Goal: Transaction & Acquisition: Purchase product/service

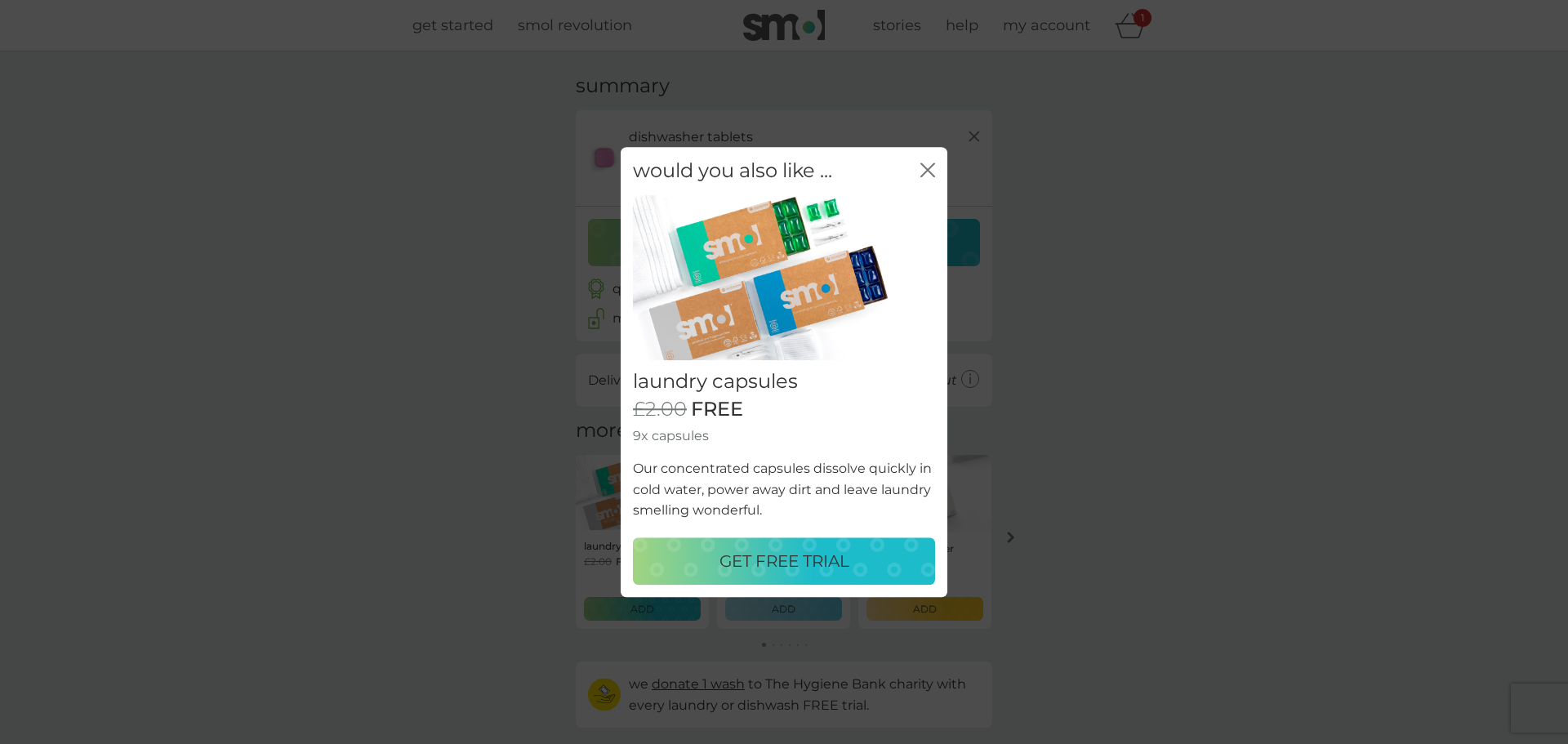
click at [792, 558] on p "GET FREE TRIAL" at bounding box center [784, 560] width 130 height 27
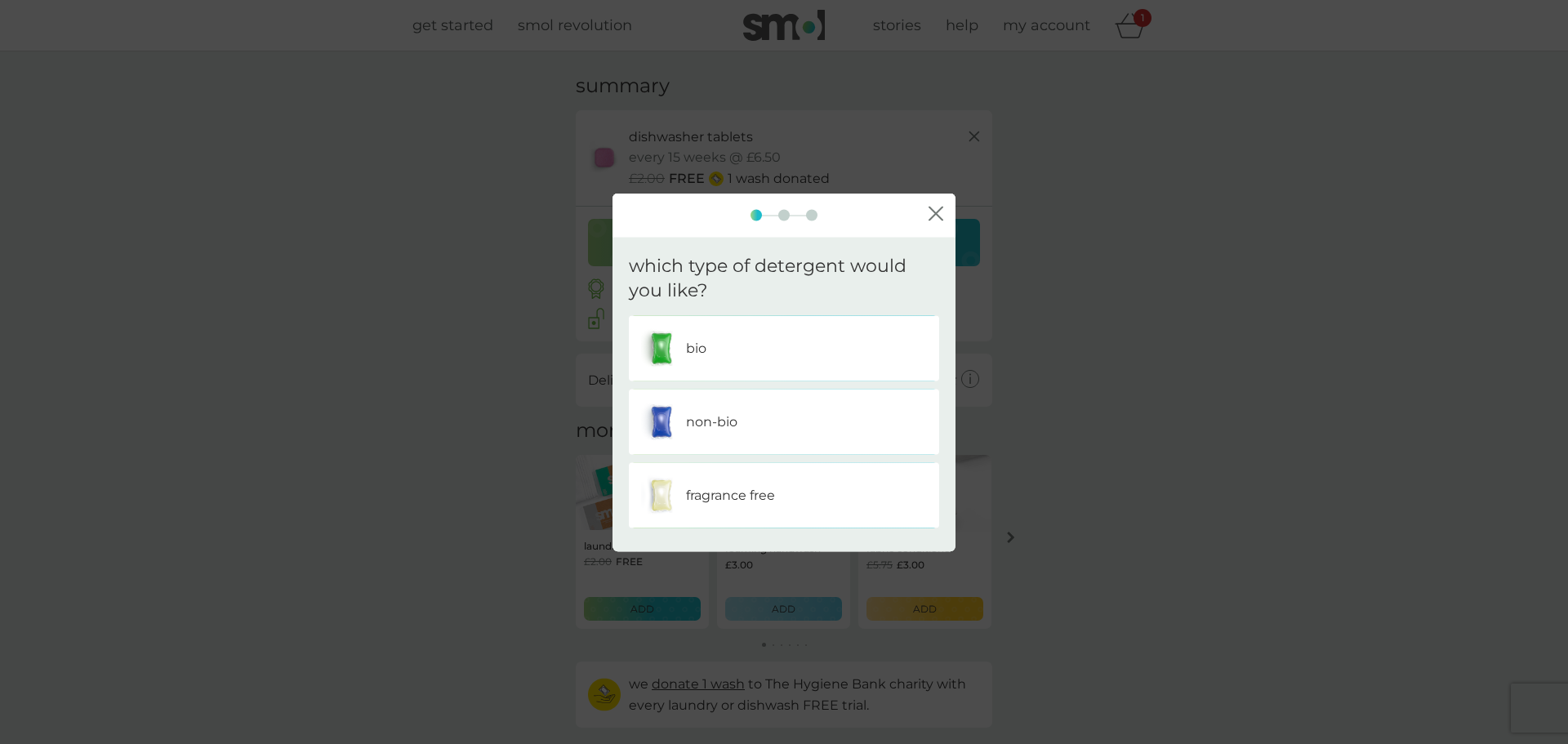
click at [776, 422] on div "non-bio" at bounding box center [783, 422] width 286 height 41
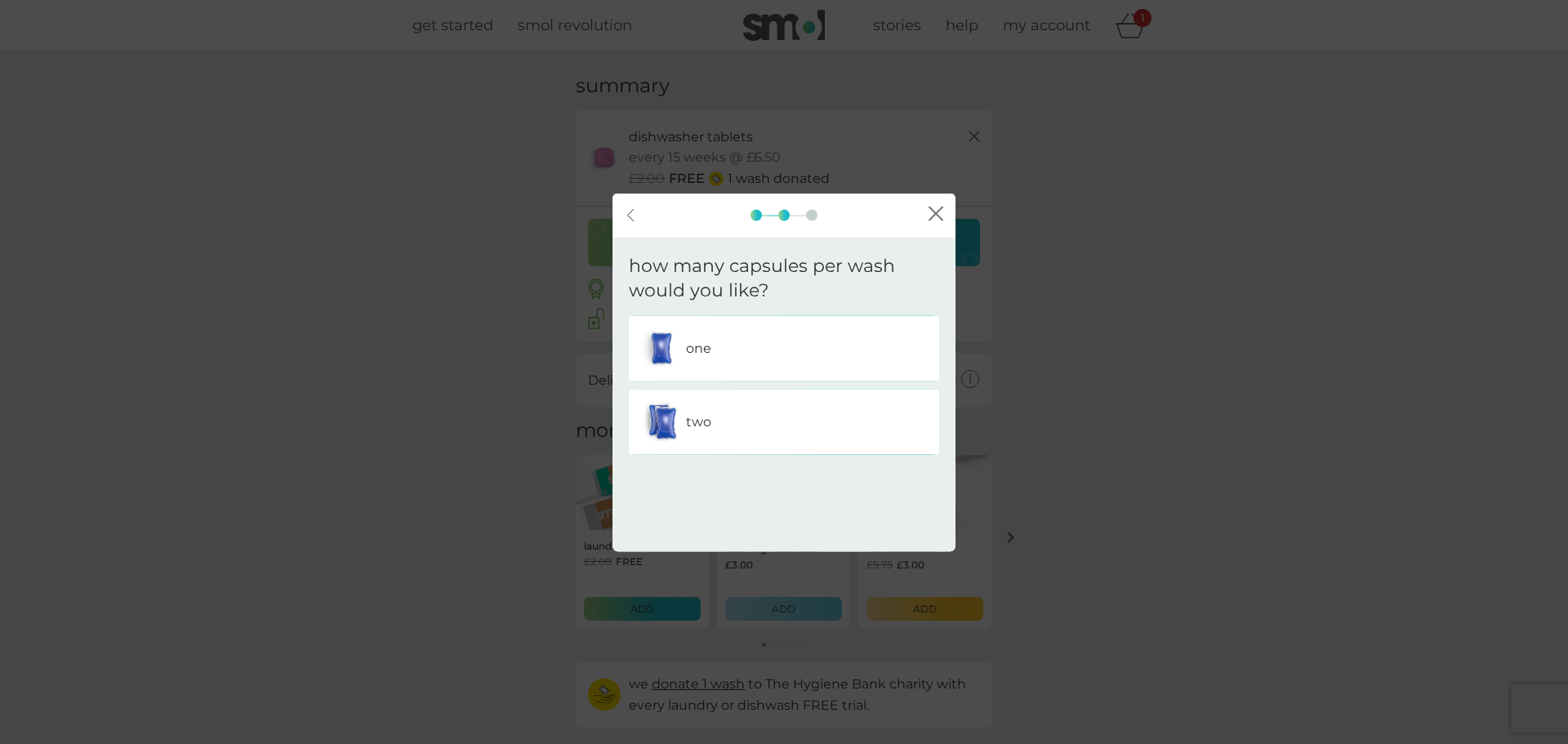
click at [801, 425] on div "two" at bounding box center [783, 422] width 286 height 41
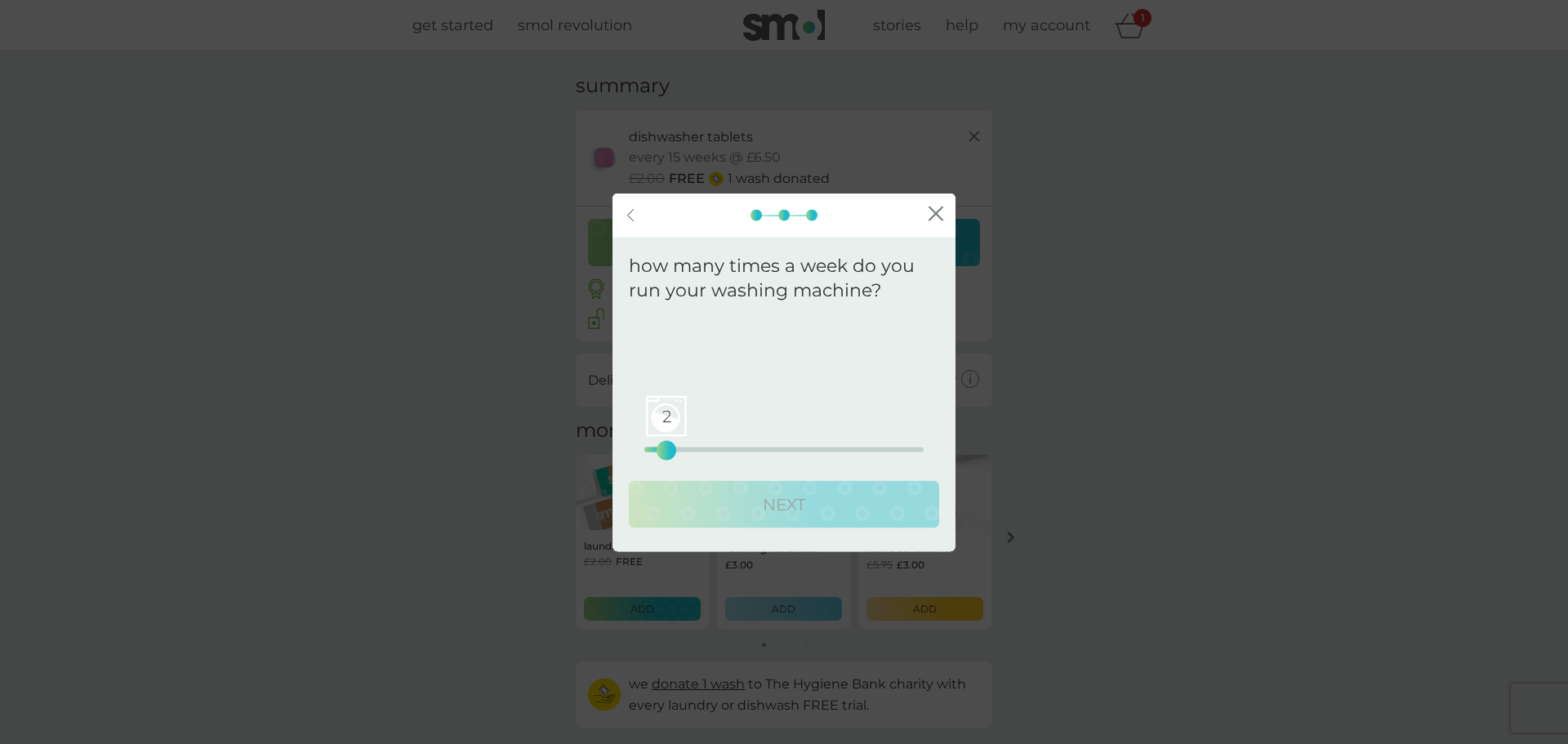
click at [669, 450] on div "2 0 12.5 25" at bounding box center [784, 450] width 280 height 5
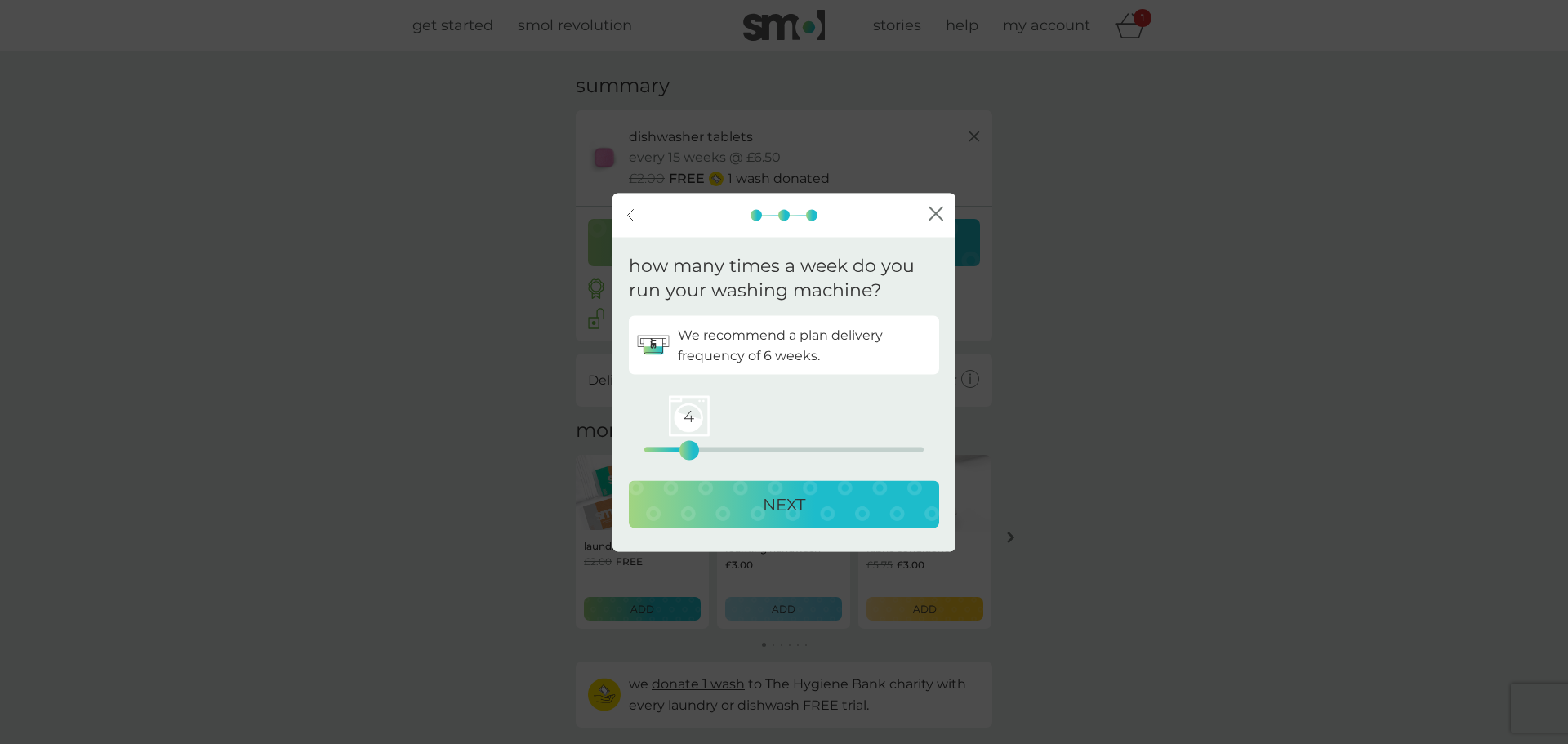
click at [684, 451] on div "4 0 12.5 25" at bounding box center [784, 450] width 280 height 5
drag, startPoint x: 684, startPoint y: 451, endPoint x: 674, endPoint y: 451, distance: 10.0
click at [674, 451] on div "3" at bounding box center [677, 451] width 7 height 7
click at [801, 502] on p "NEXT" at bounding box center [783, 505] width 42 height 27
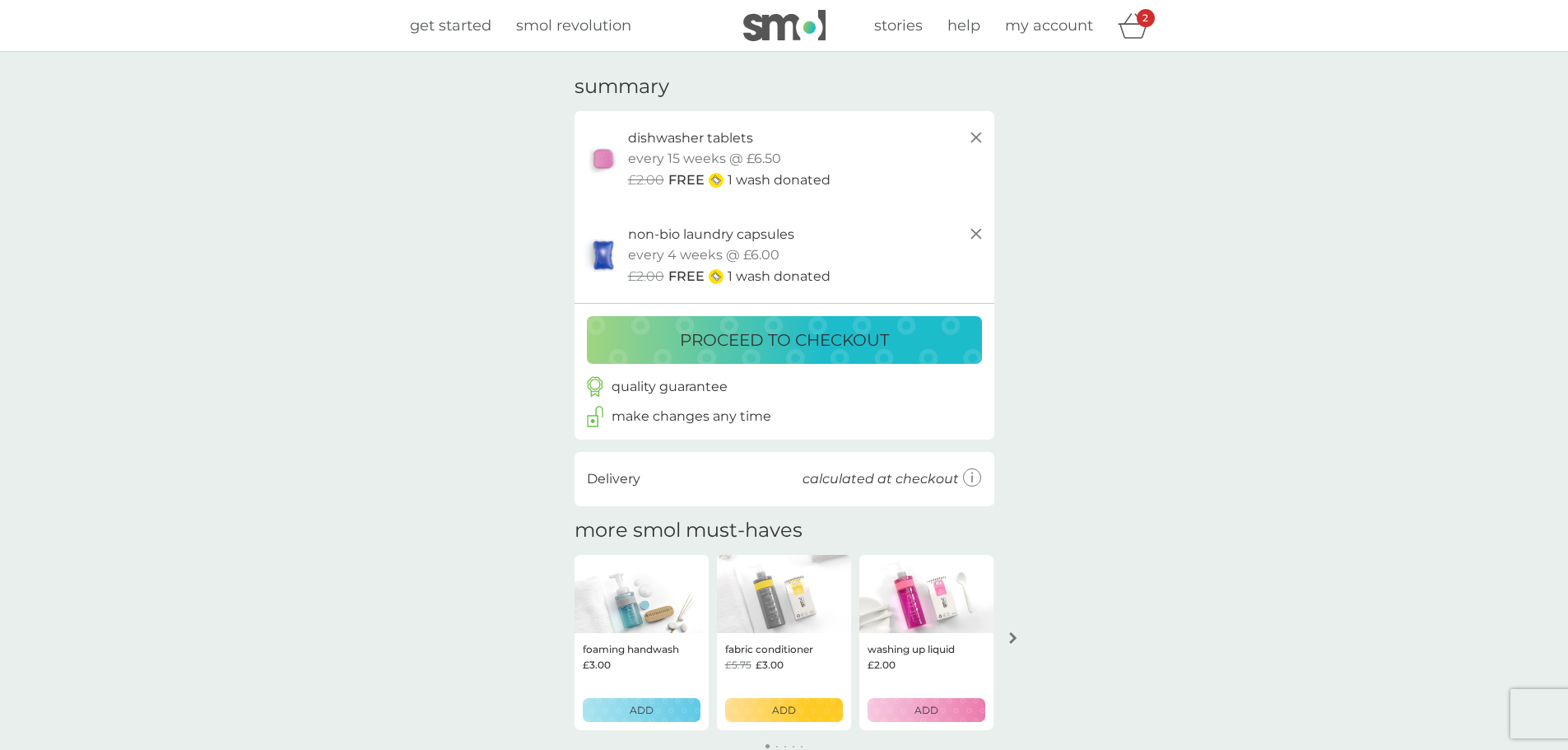
click at [807, 335] on p "proceed to checkout" at bounding box center [784, 339] width 209 height 27
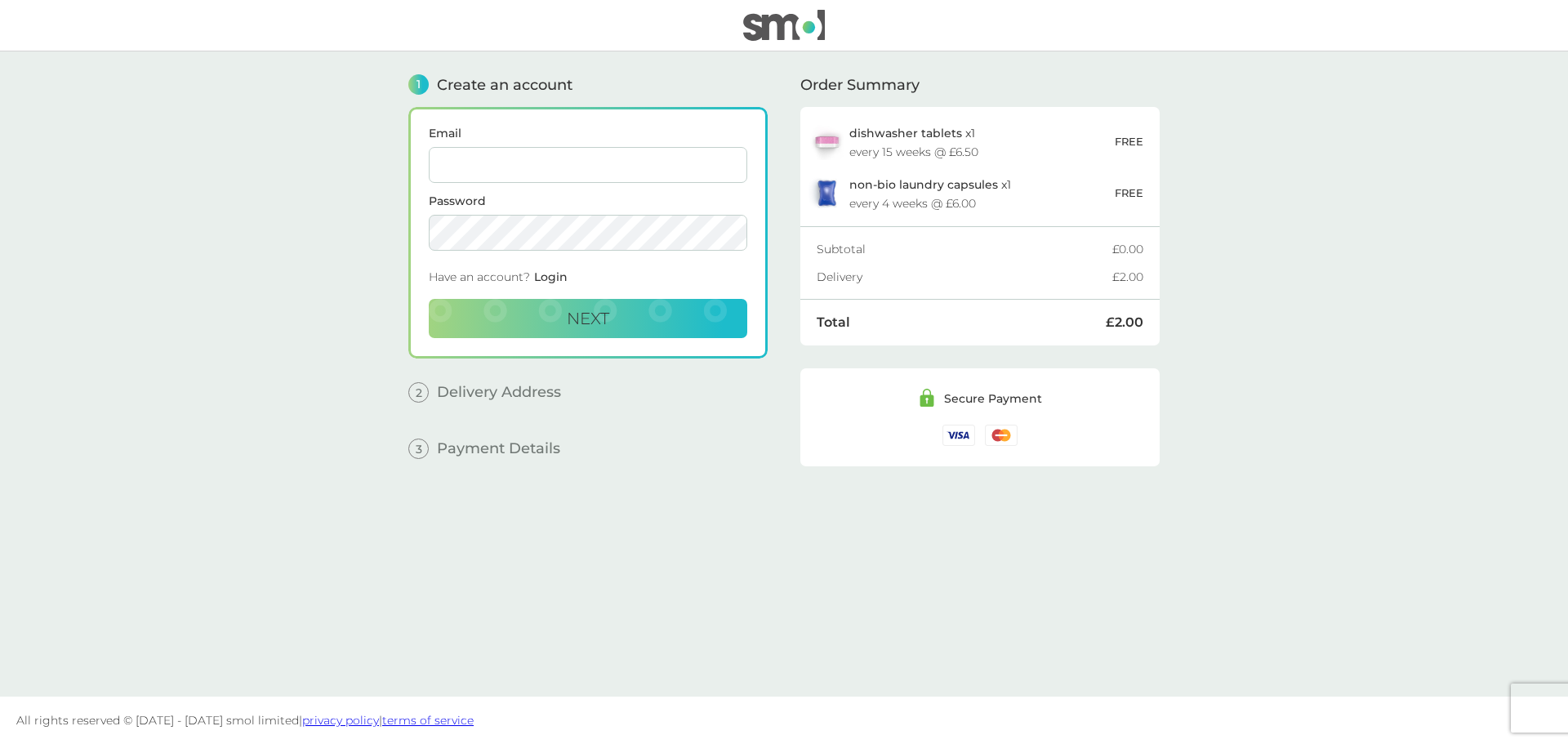
click at [609, 155] on input "Email" at bounding box center [588, 165] width 319 height 36
type input "anto.ac@hotmail.it"
click at [582, 323] on span "Next" at bounding box center [588, 319] width 42 height 20
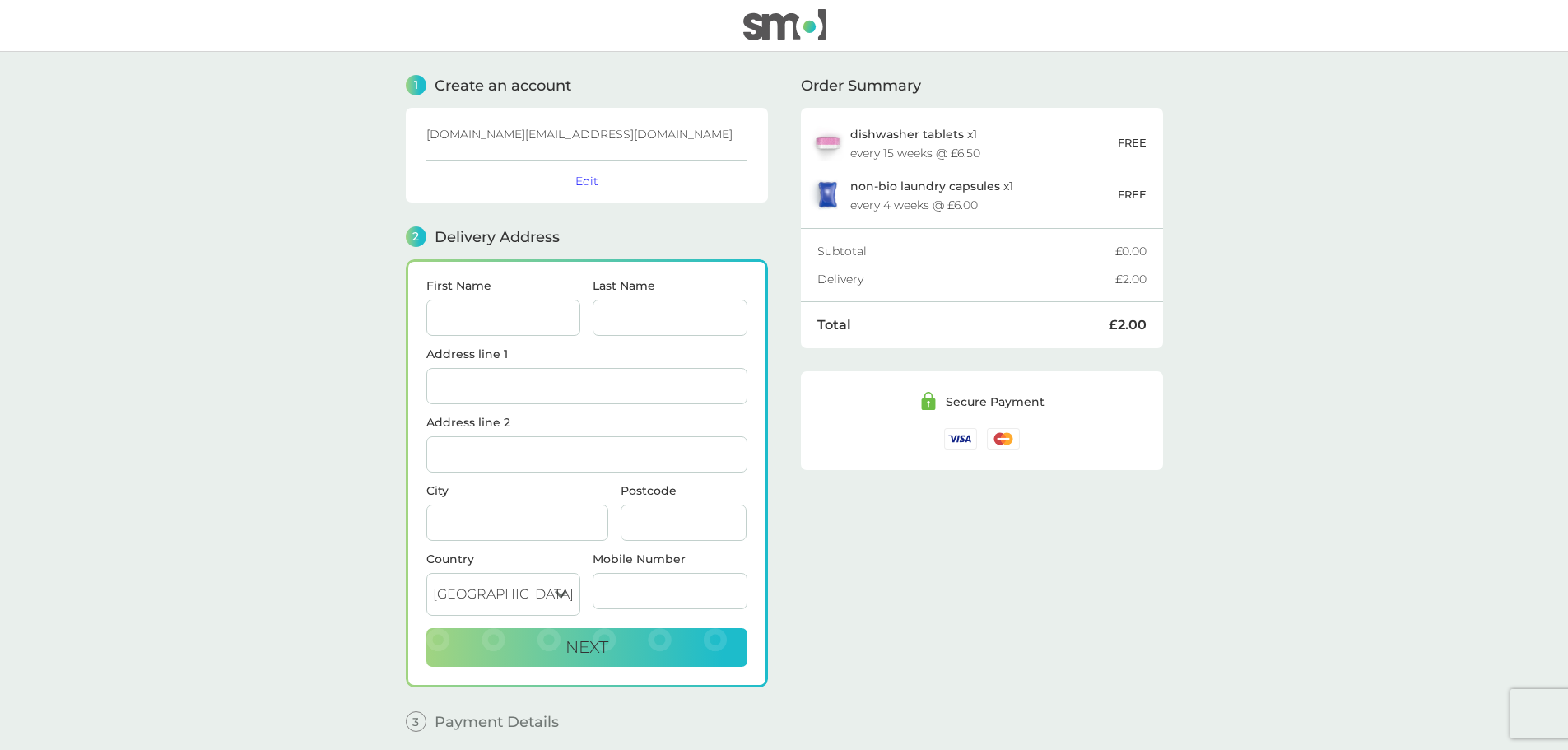
scroll to position [66, 0]
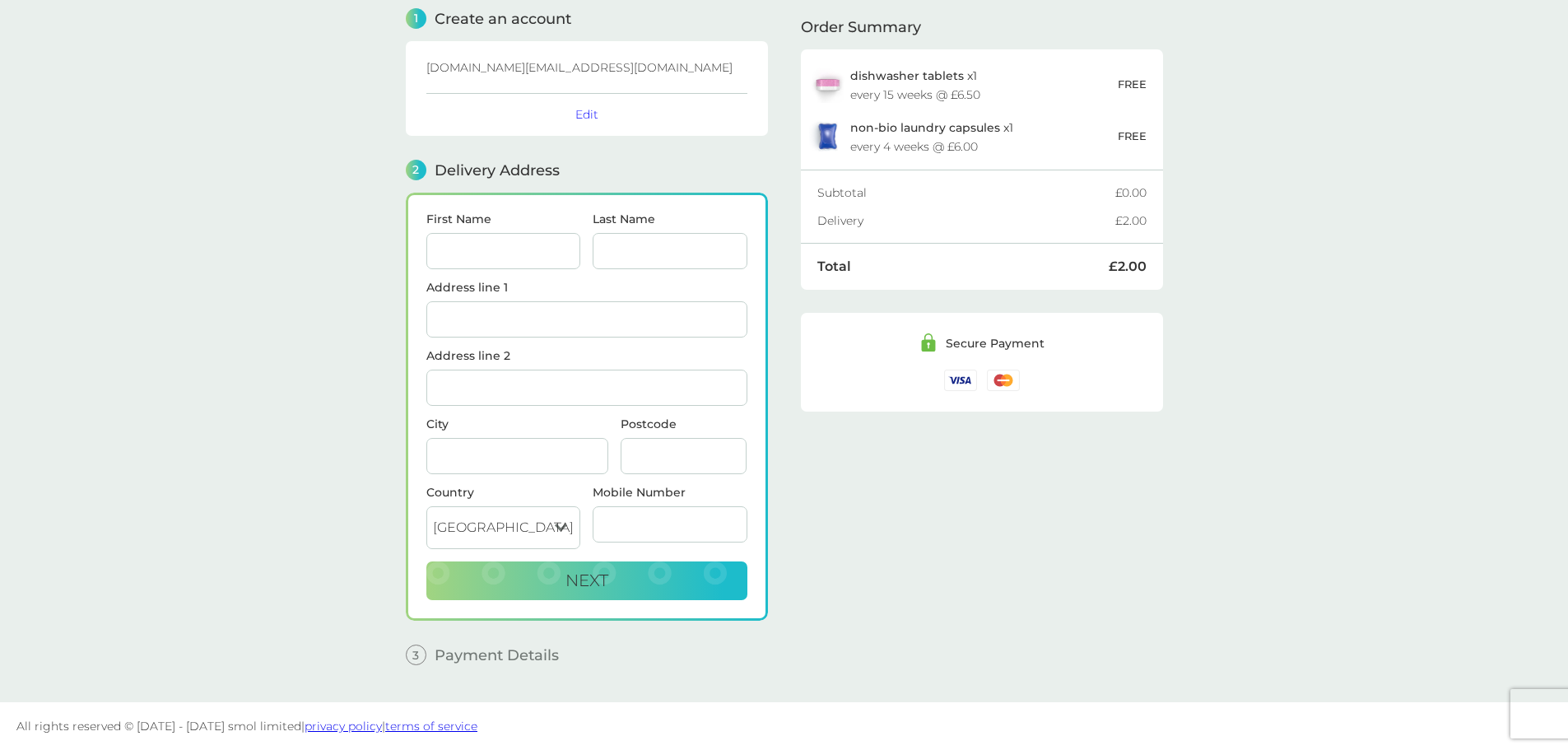
click at [477, 230] on span "First Name" at bounding box center [504, 241] width 154 height 56
click at [484, 260] on input "First Name" at bounding box center [504, 251] width 154 height 37
type input "Antonietta"
type input "Canta"
type input "21 Trevor Road"
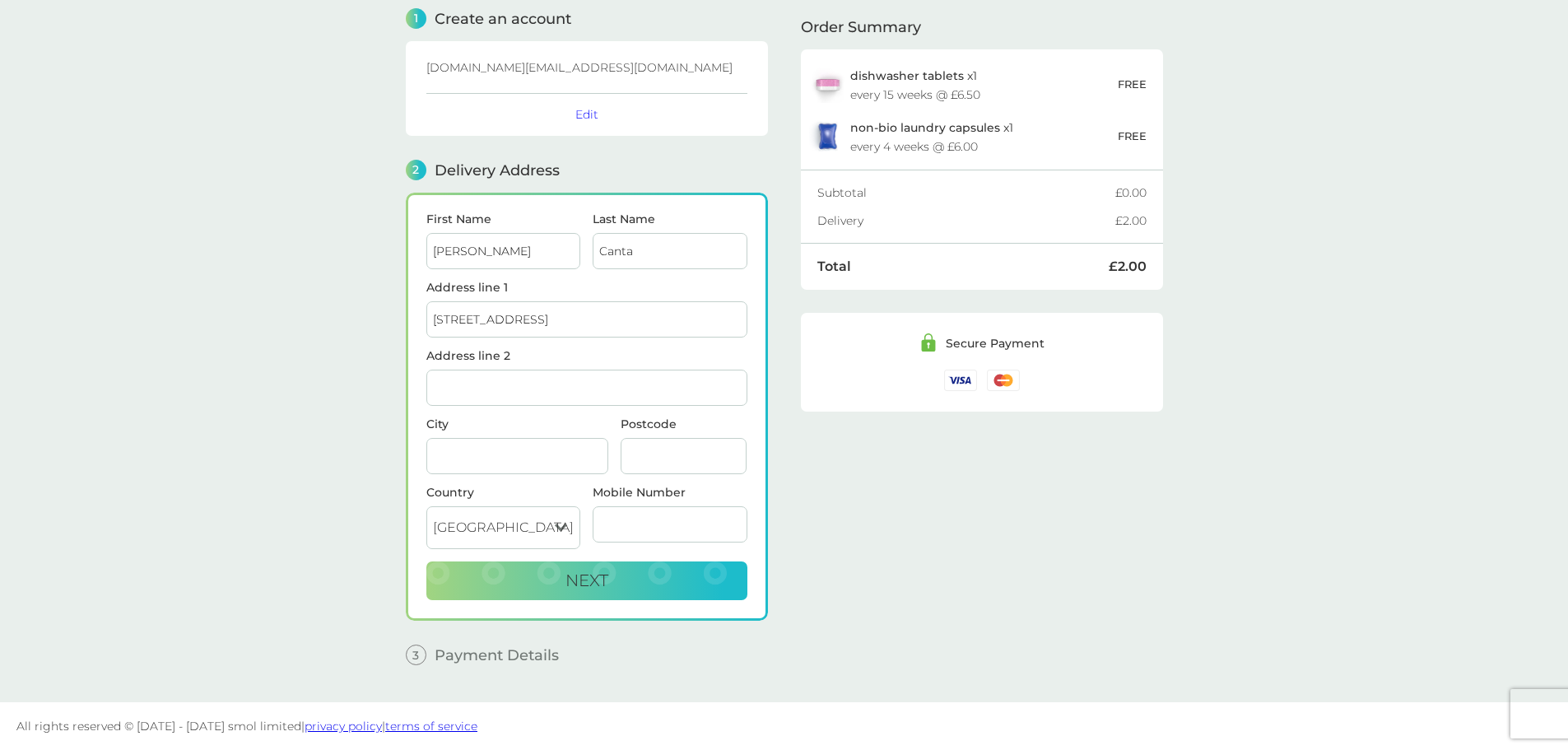
type input "Hitchin"
type input "SG4 9TA"
click at [1054, 514] on div "Order Summary dishwasher tablets x 1 every 15 weeks @ £6.50 FREE non-bio laundr…" at bounding box center [982, 331] width 362 height 693
click at [597, 527] on input "776791370" at bounding box center [670, 524] width 154 height 37
type input "0776791370"
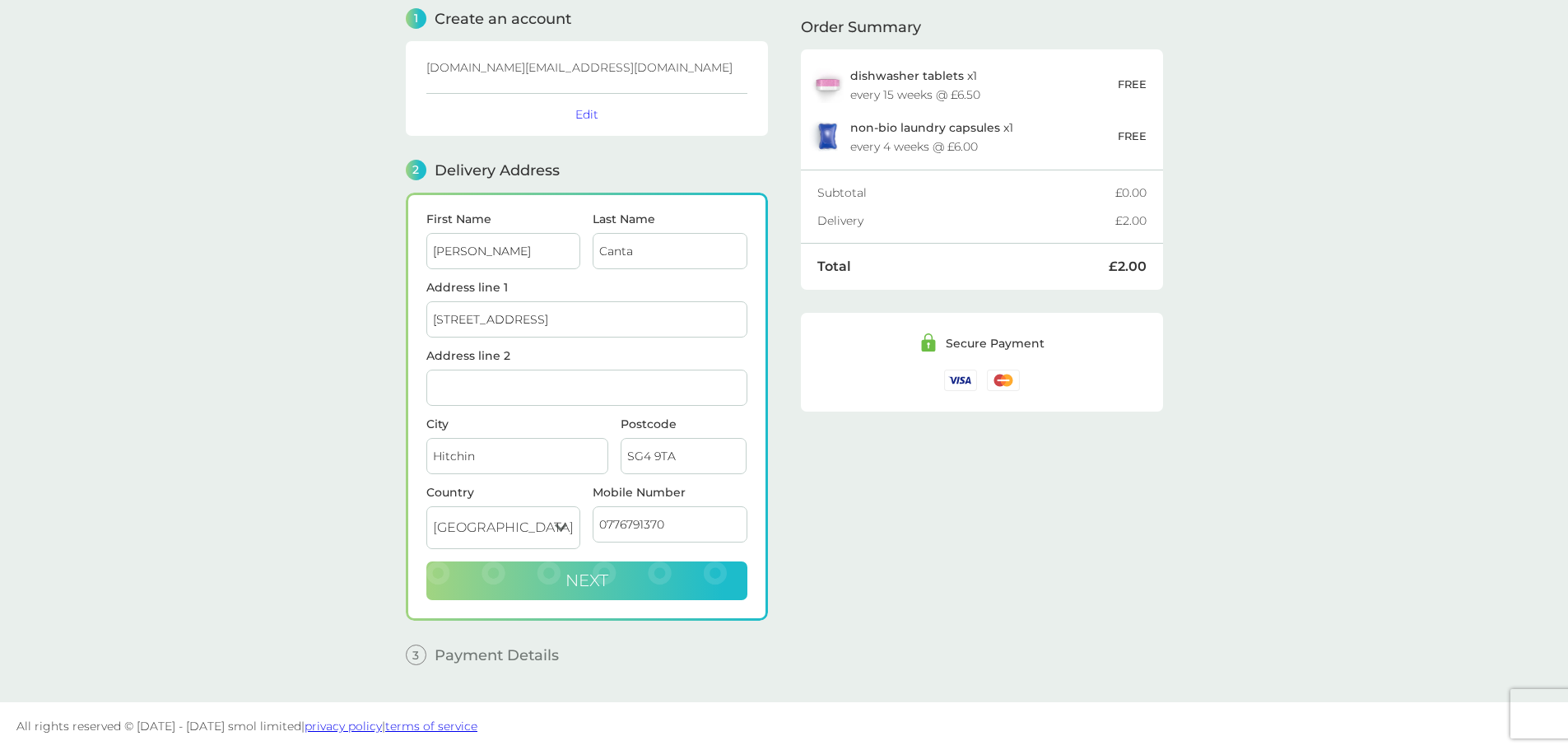
click at [560, 595] on button "Next" at bounding box center [587, 582] width 322 height 40
checkbox input "true"
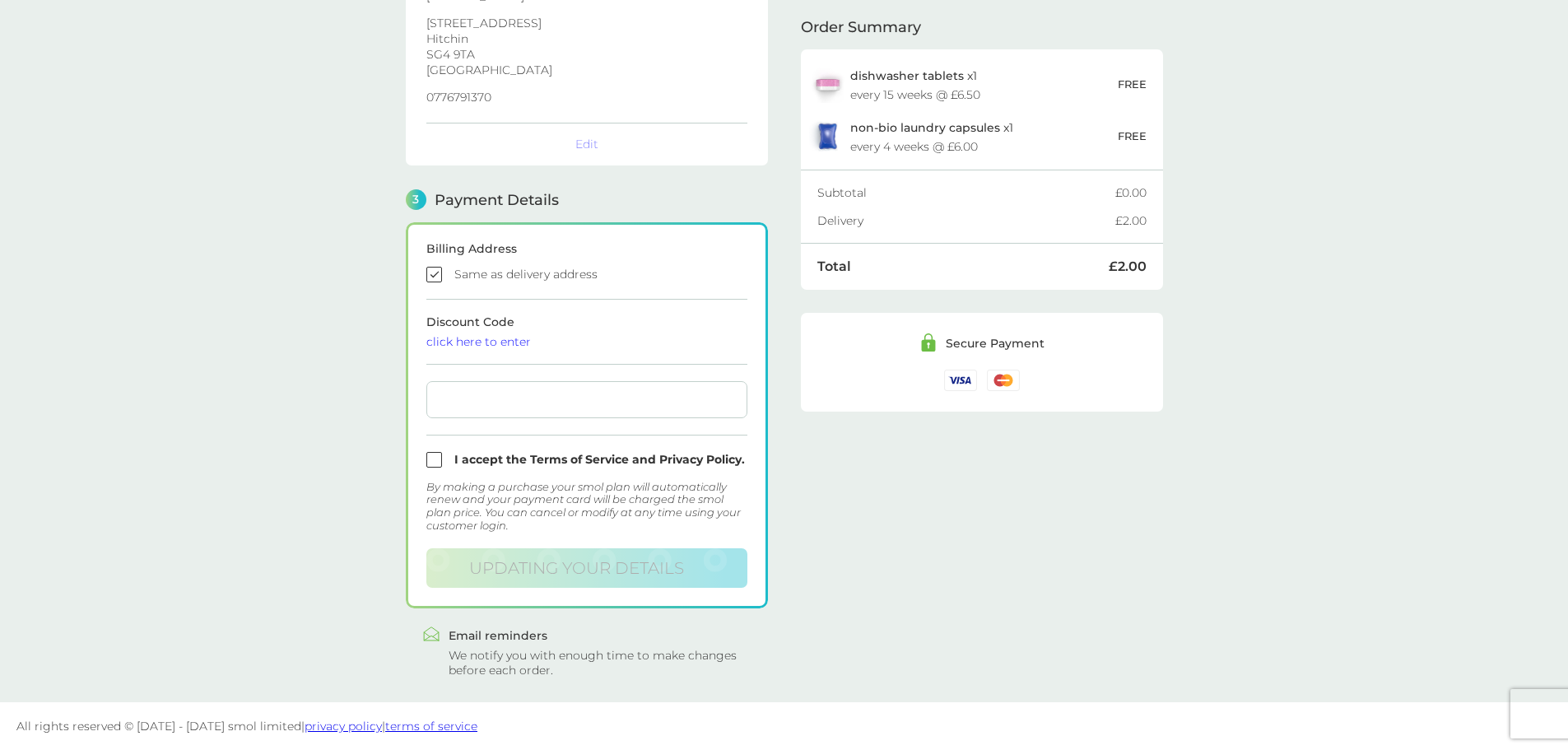
scroll to position [294, 0]
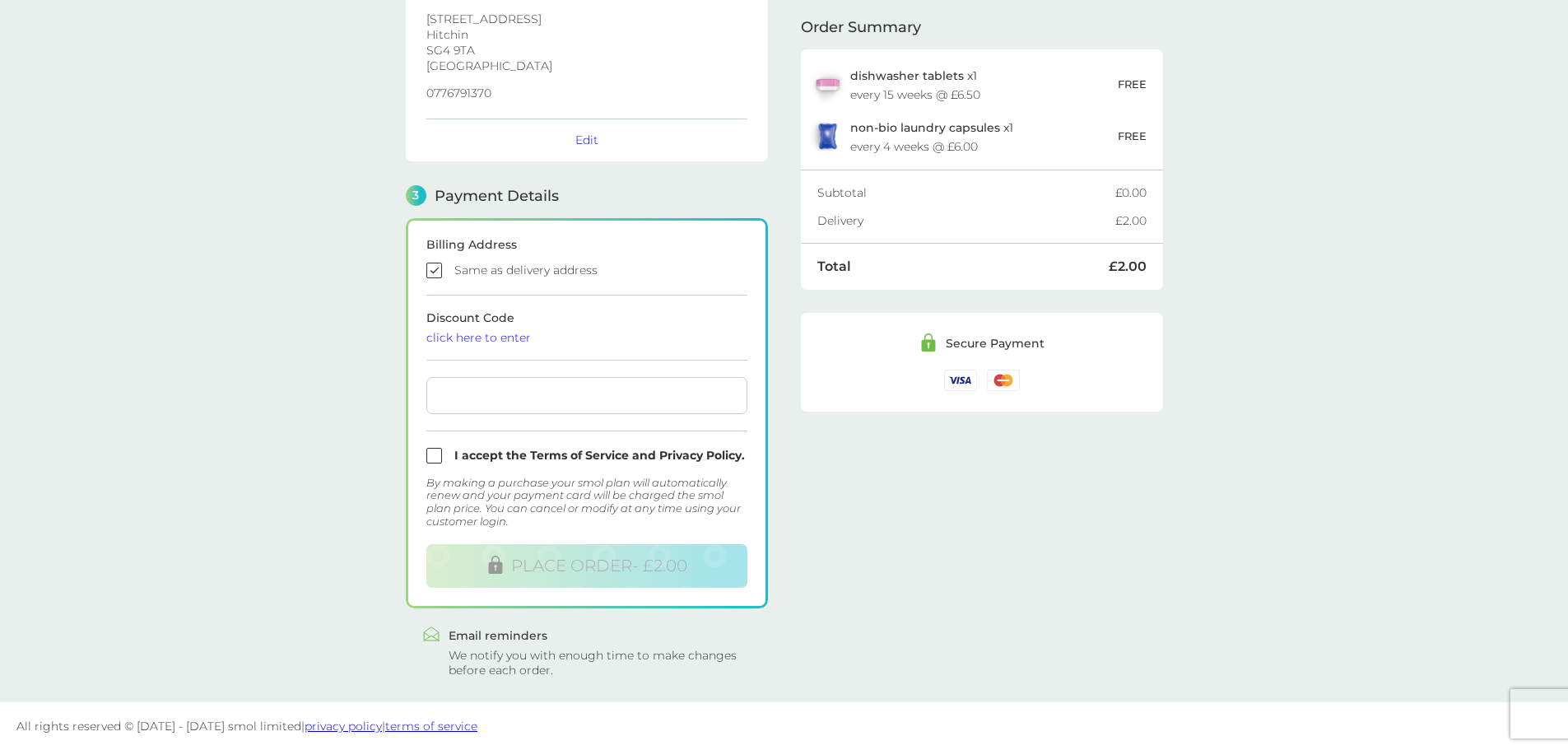
click at [469, 386] on div at bounding box center [587, 395] width 322 height 37
click at [606, 459] on input "checkbox" at bounding box center [587, 456] width 322 height 16
checkbox input "true"
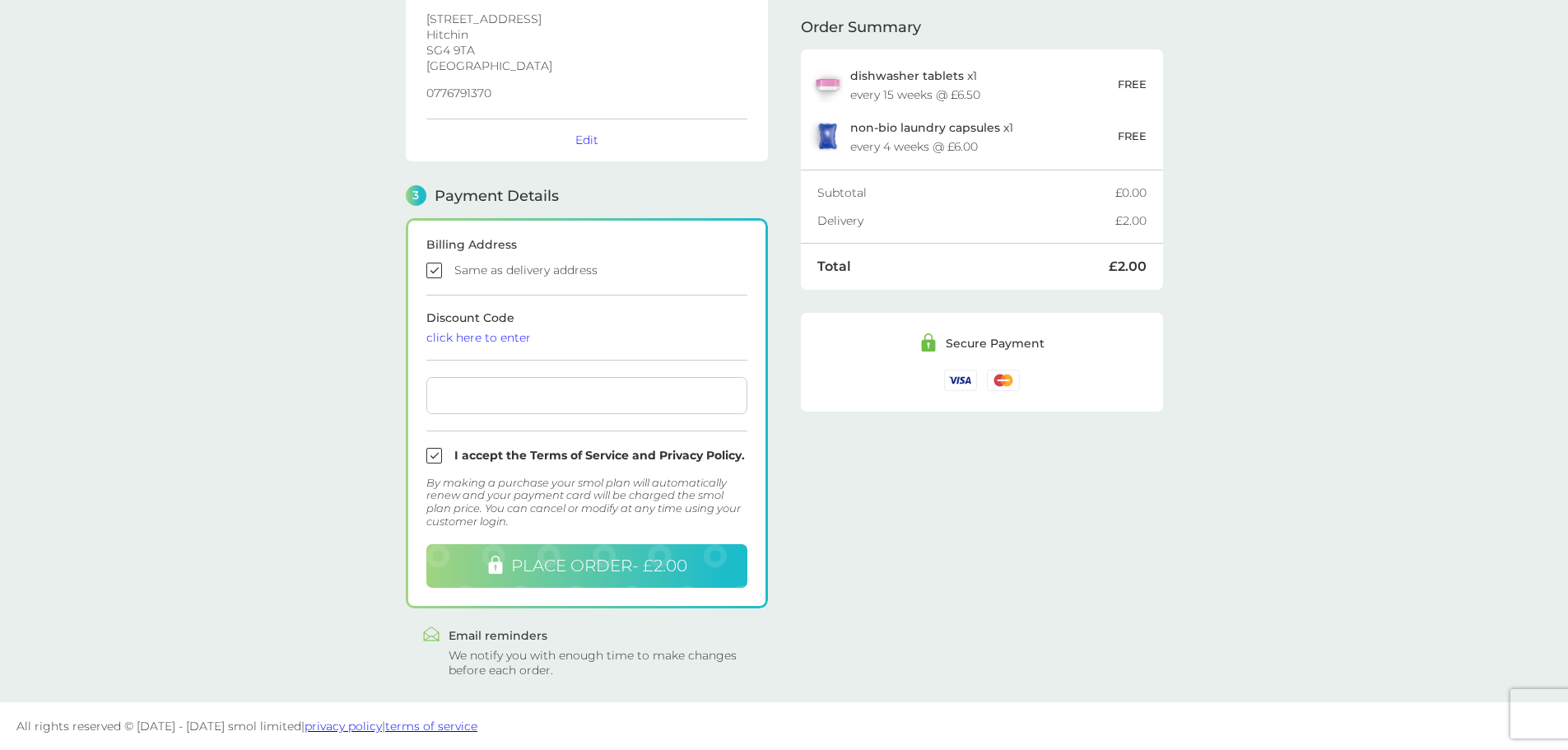
click at [572, 557] on span "PLACE ORDER - £2.00" at bounding box center [600, 566] width 176 height 20
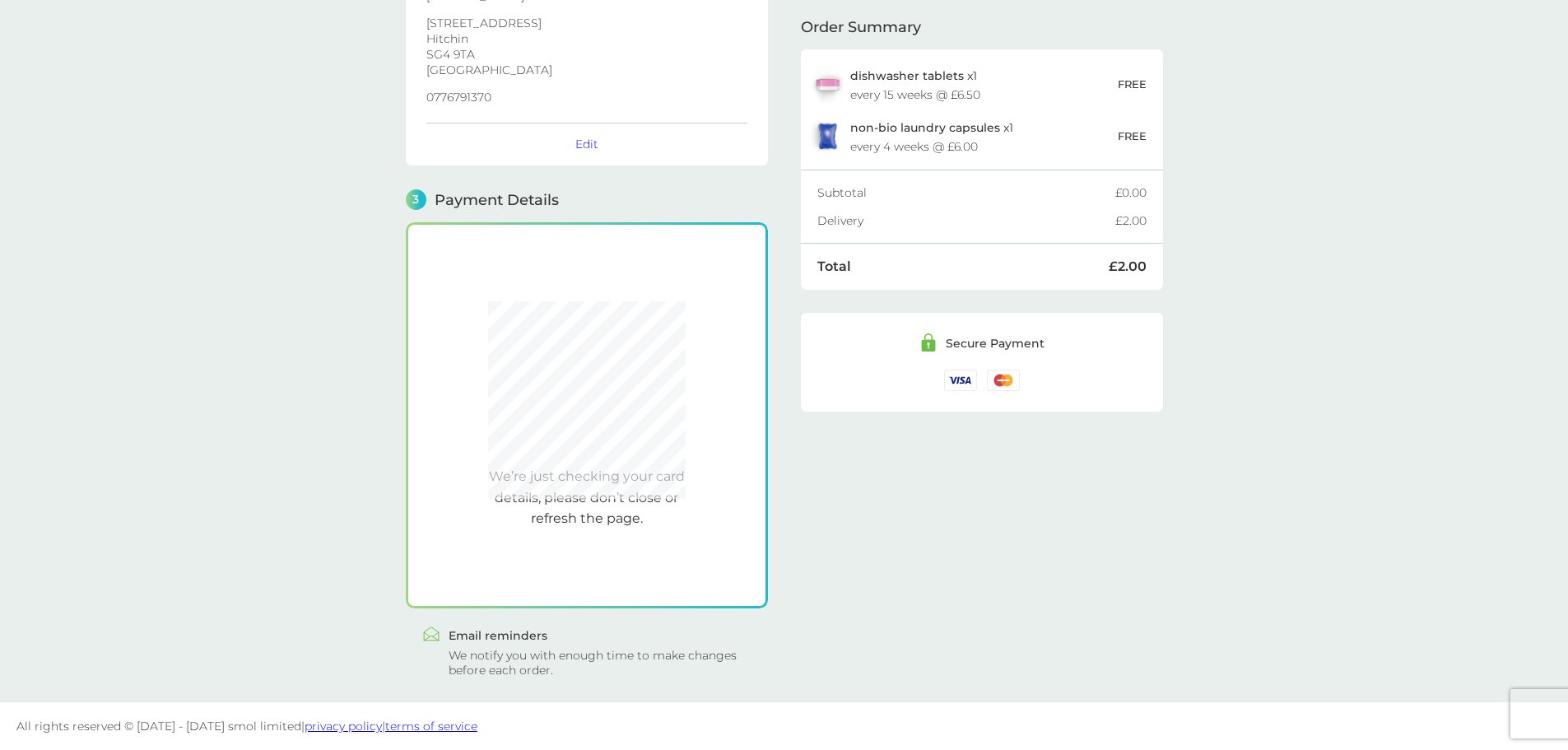
scroll to position [290, 0]
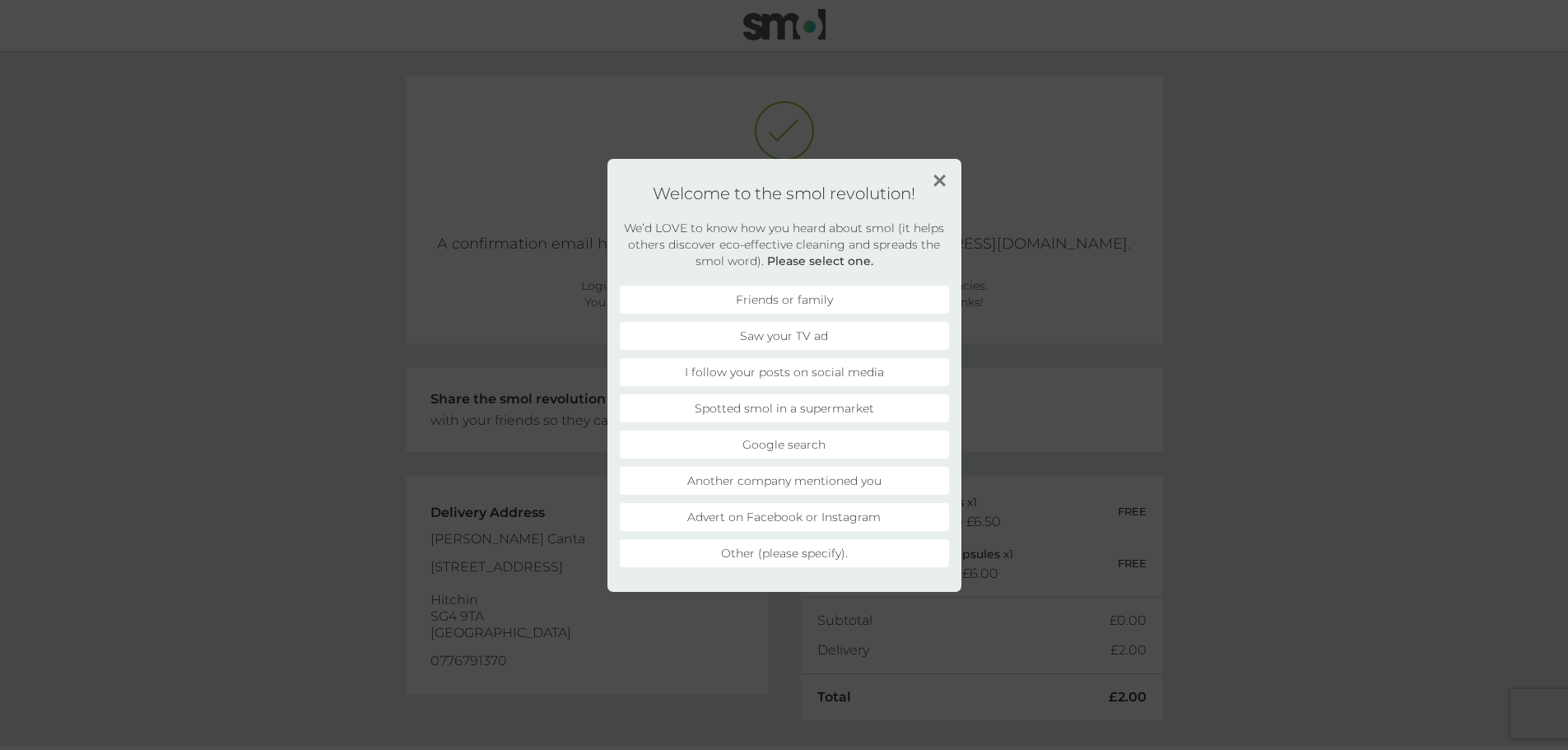
click at [940, 174] on img at bounding box center [940, 180] width 12 height 12
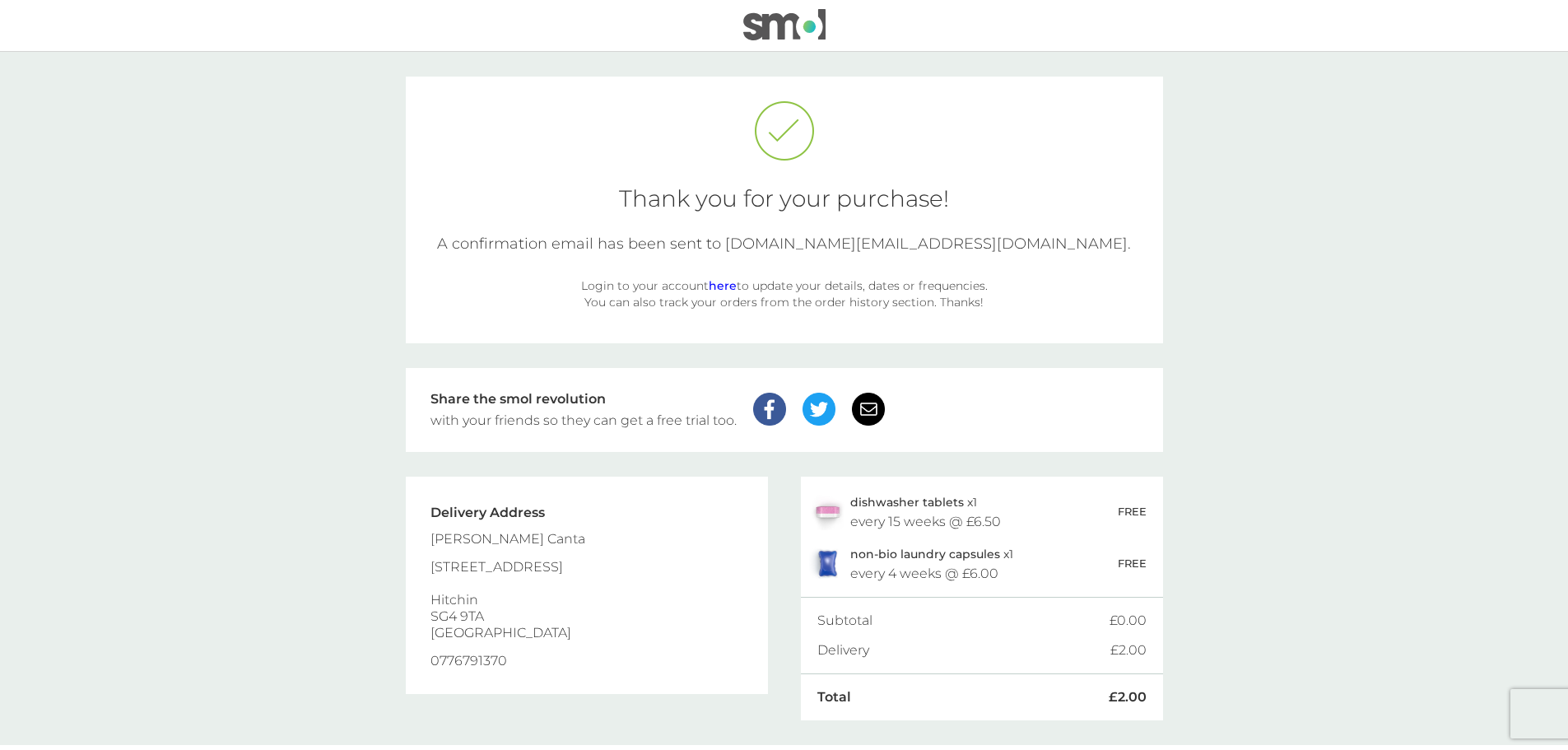
click at [724, 287] on link "here" at bounding box center [723, 285] width 28 height 15
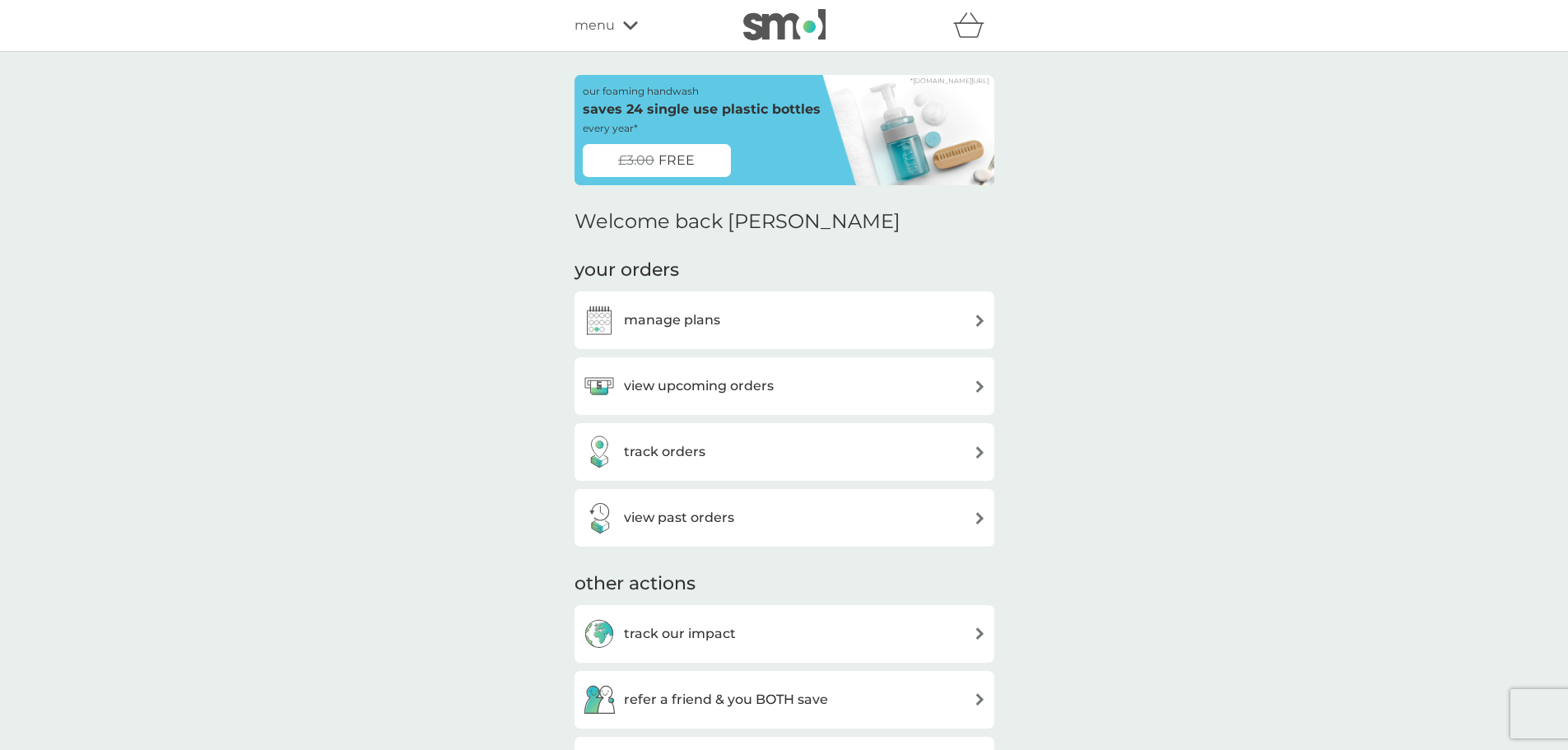
click at [724, 317] on div "manage plans" at bounding box center [784, 320] width 404 height 33
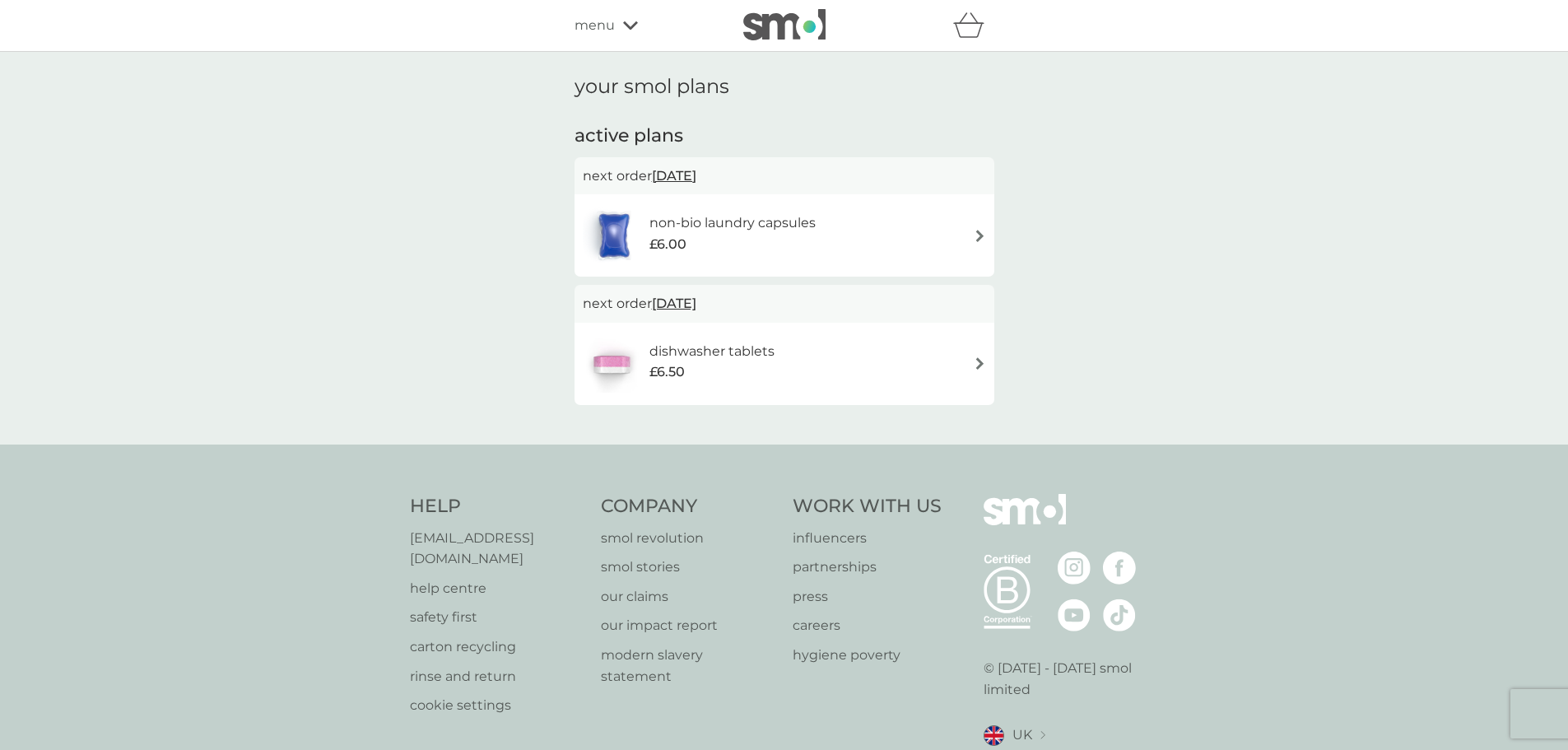
click at [917, 232] on div "non-bio laundry capsules £6.00" at bounding box center [784, 235] width 404 height 57
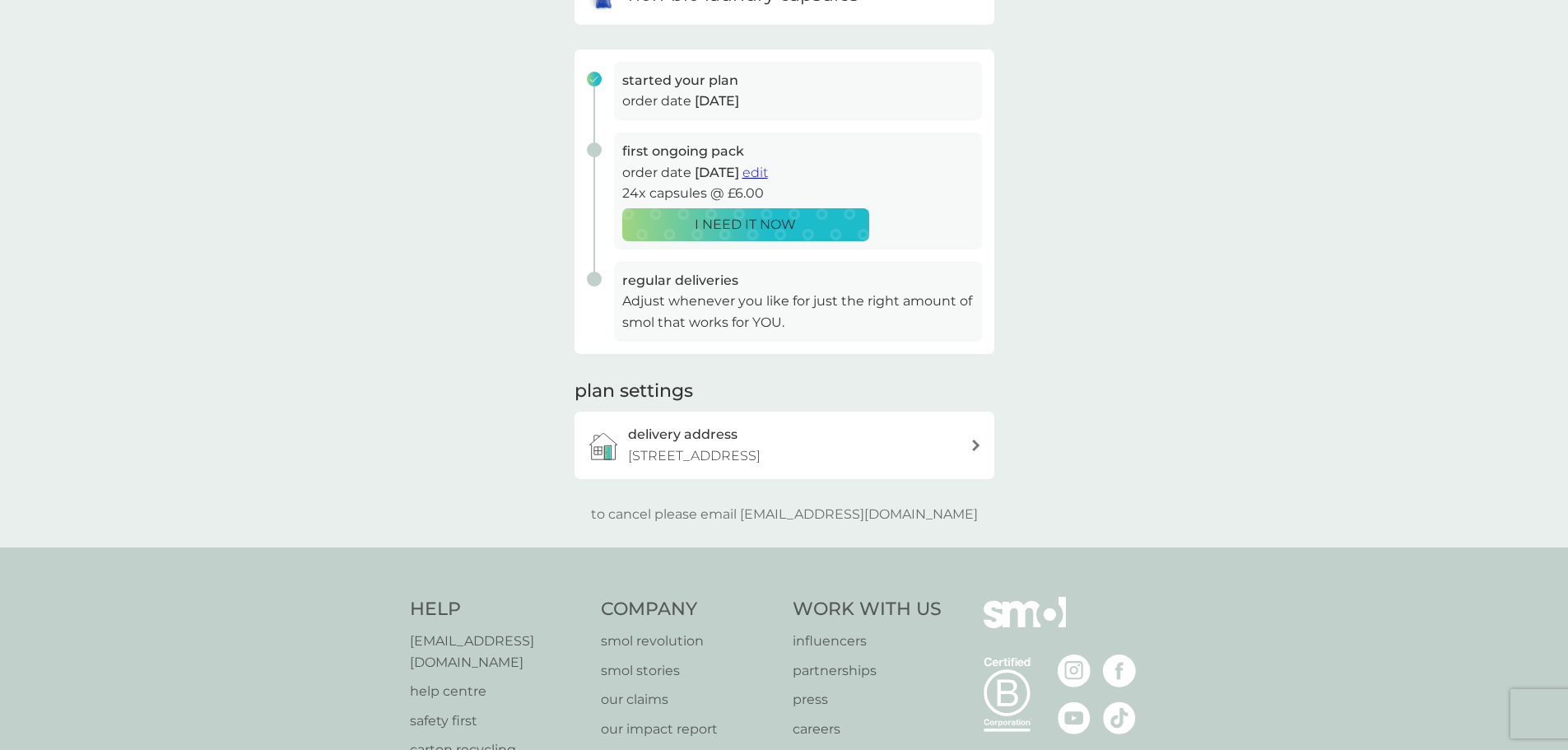
scroll to position [247, 0]
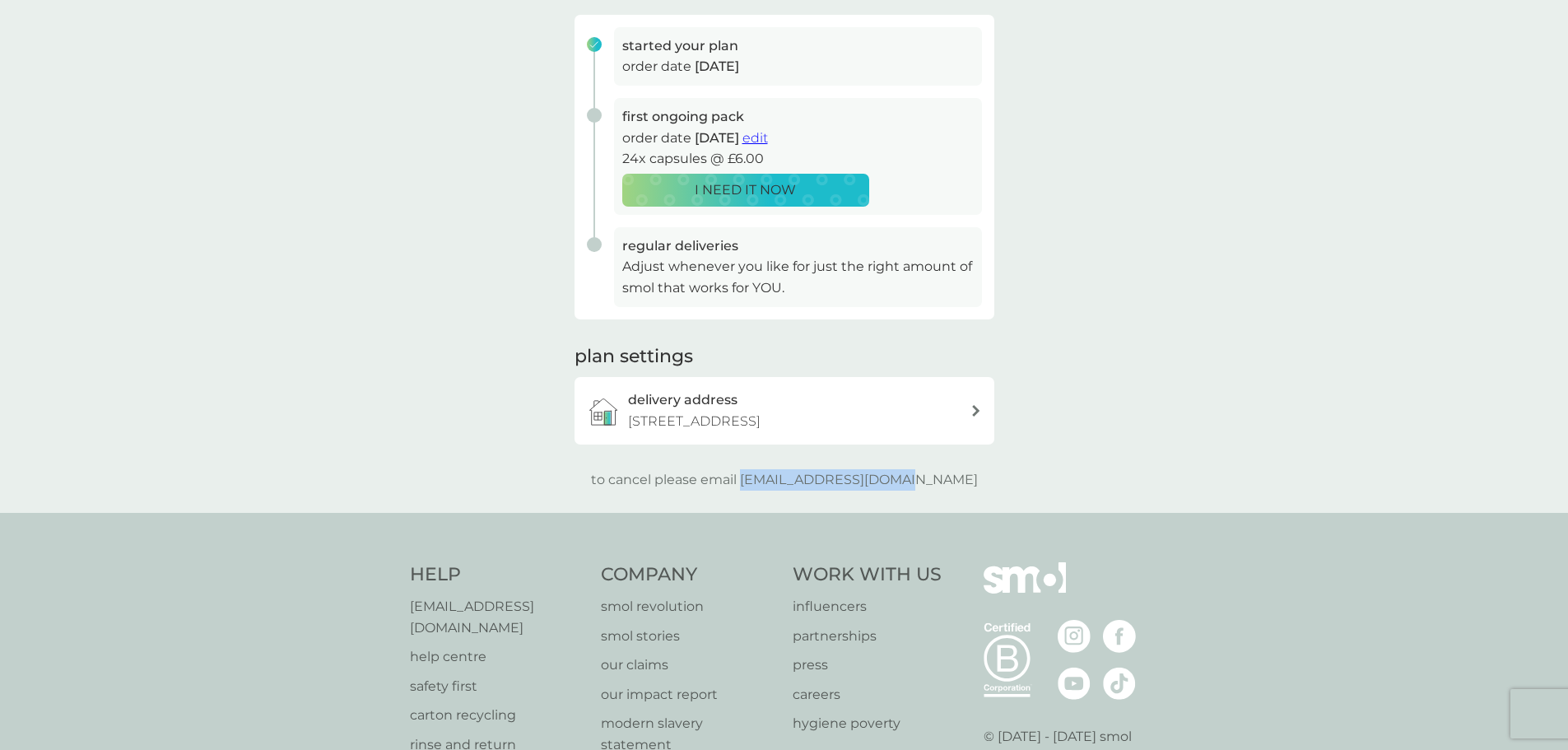
drag, startPoint x: 777, startPoint y: 482, endPoint x: 944, endPoint y: 476, distance: 167.1
click at [944, 476] on div "to cancel please email help@smolproducts.com" at bounding box center [784, 480] width 419 height 22
copy p "[EMAIL_ADDRESS][DOMAIN_NAME]"
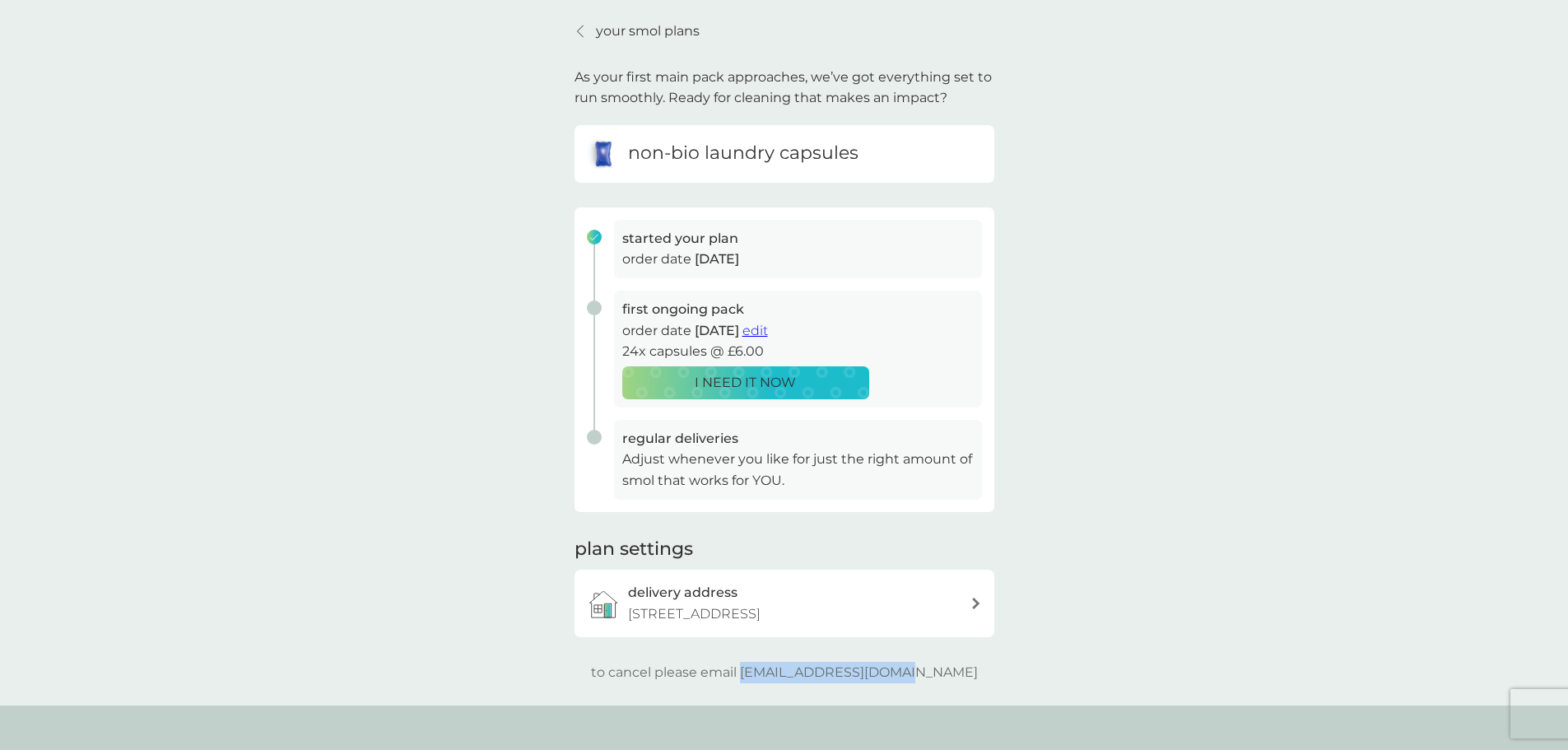
scroll to position [0, 0]
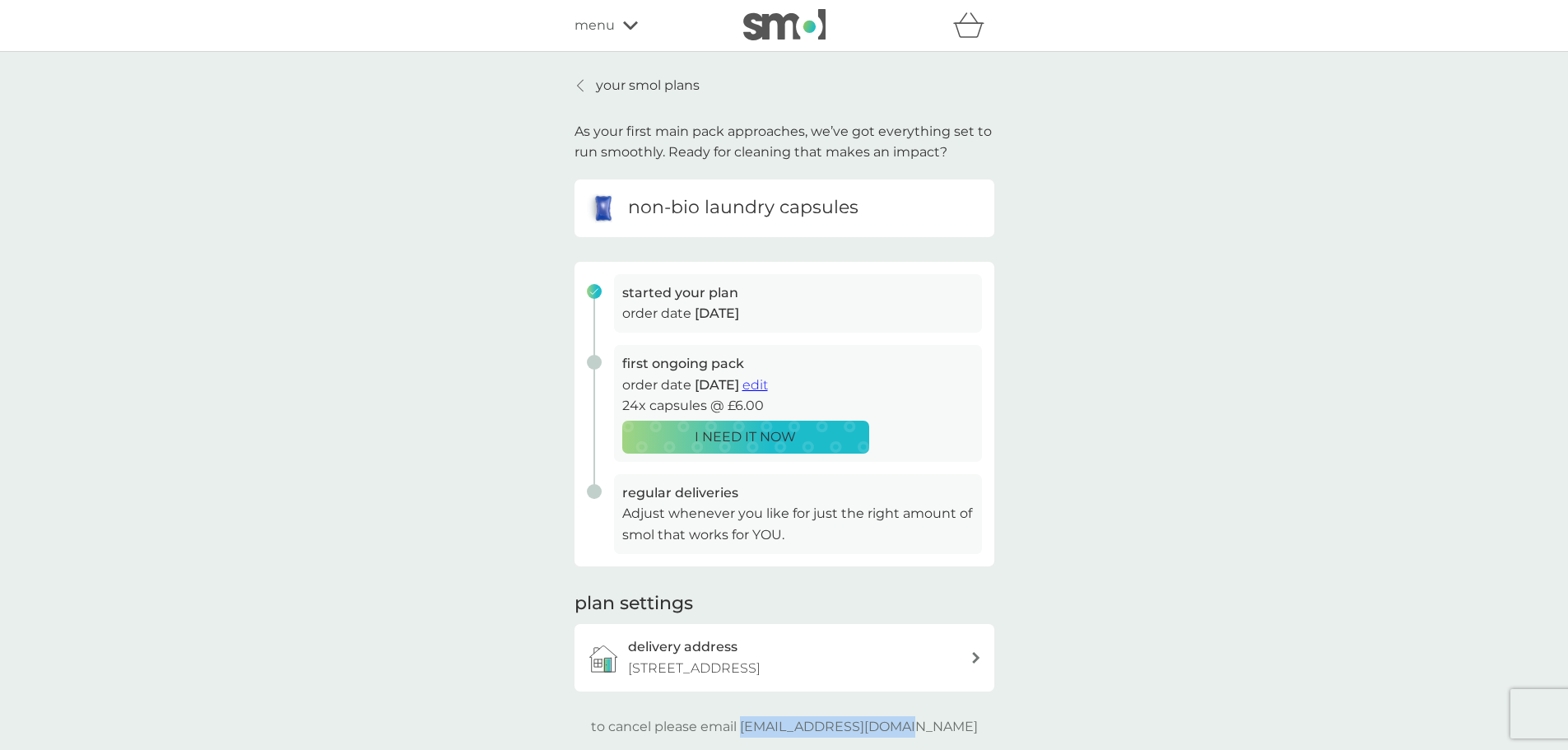
click at [768, 385] on span "edit" at bounding box center [756, 385] width 26 height 16
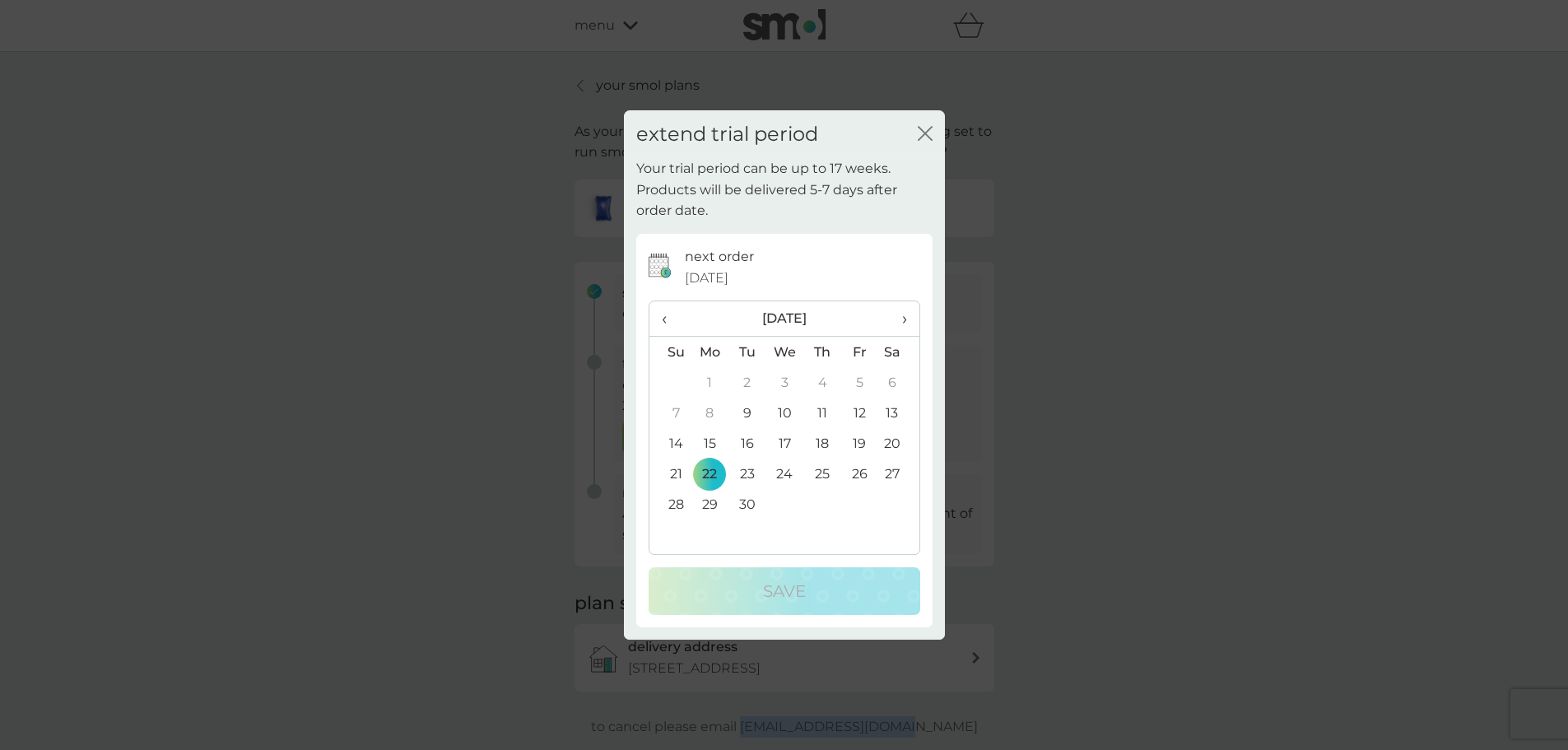
click at [930, 135] on icon "close" at bounding box center [925, 133] width 15 height 15
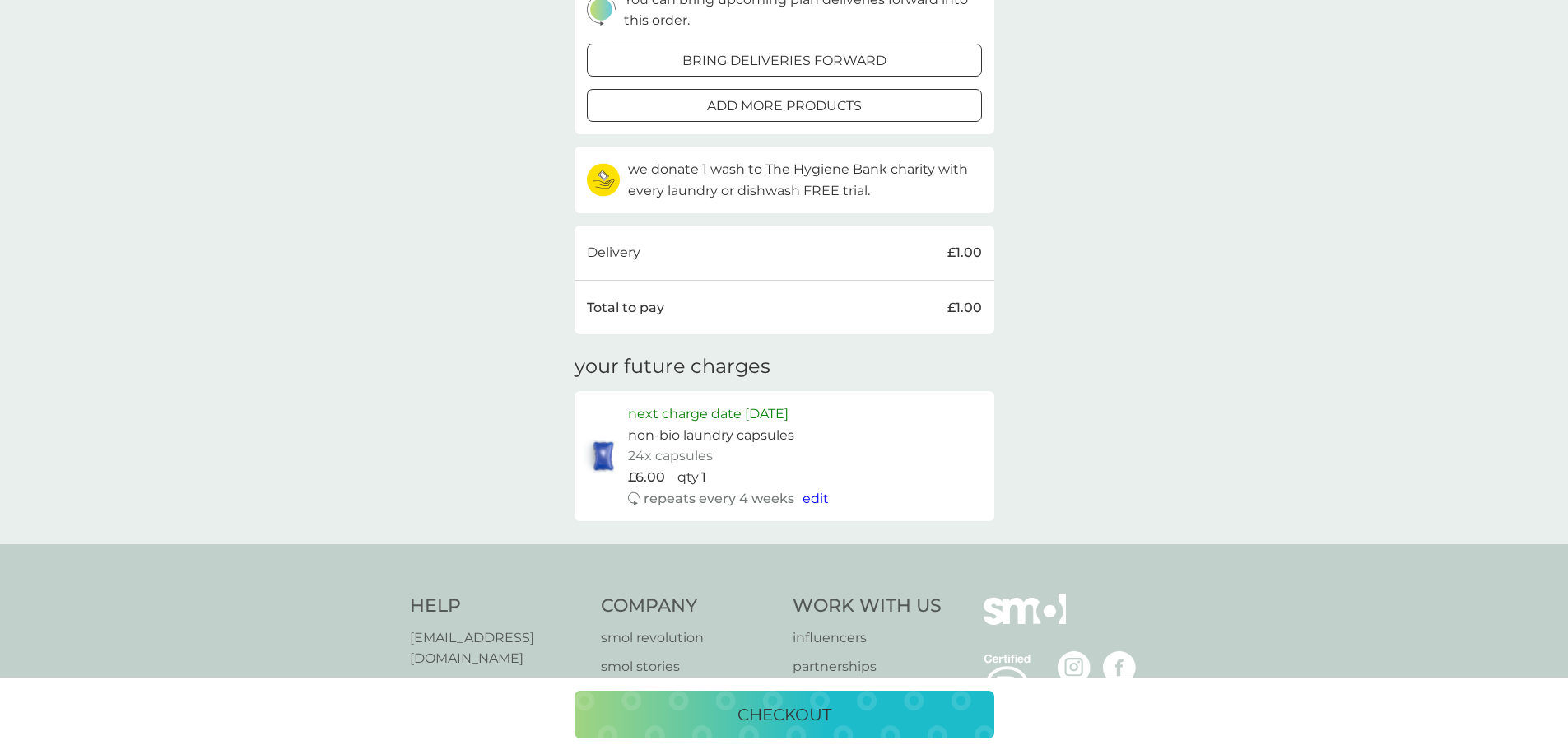
scroll to position [329, 0]
click at [806, 499] on span "edit" at bounding box center [815, 497] width 27 height 16
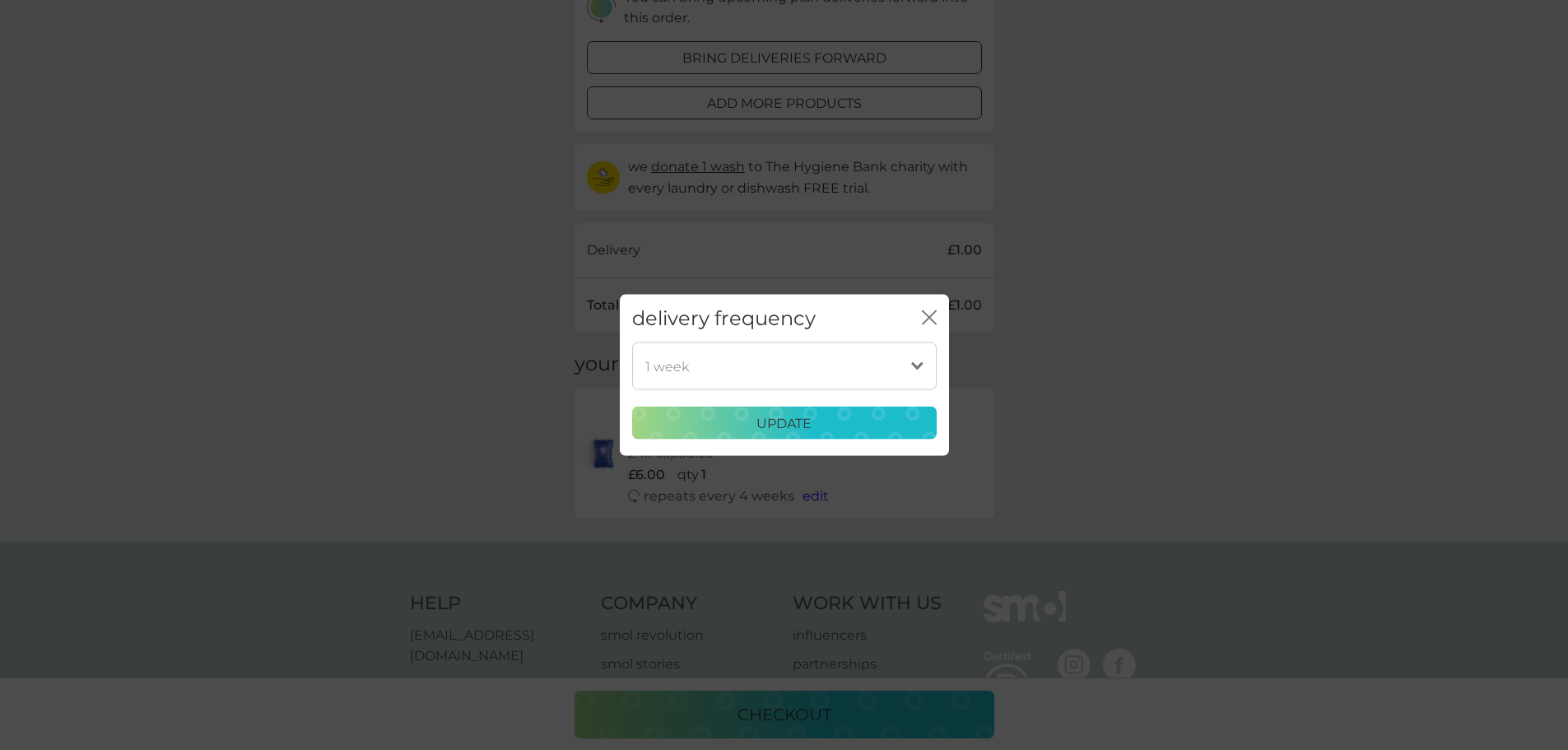
click at [908, 361] on select "1 week 2 weeks 3 weeks 4 weeks 5 weeks 6 weeks (our suggestion) 7 weeks 8 weeks…" at bounding box center [784, 366] width 305 height 47
click at [1167, 342] on div "delivery frequency close 1 week 2 weeks 3 weeks 4 weeks 5 weeks 6 weeks (our su…" at bounding box center [784, 375] width 1568 height 750
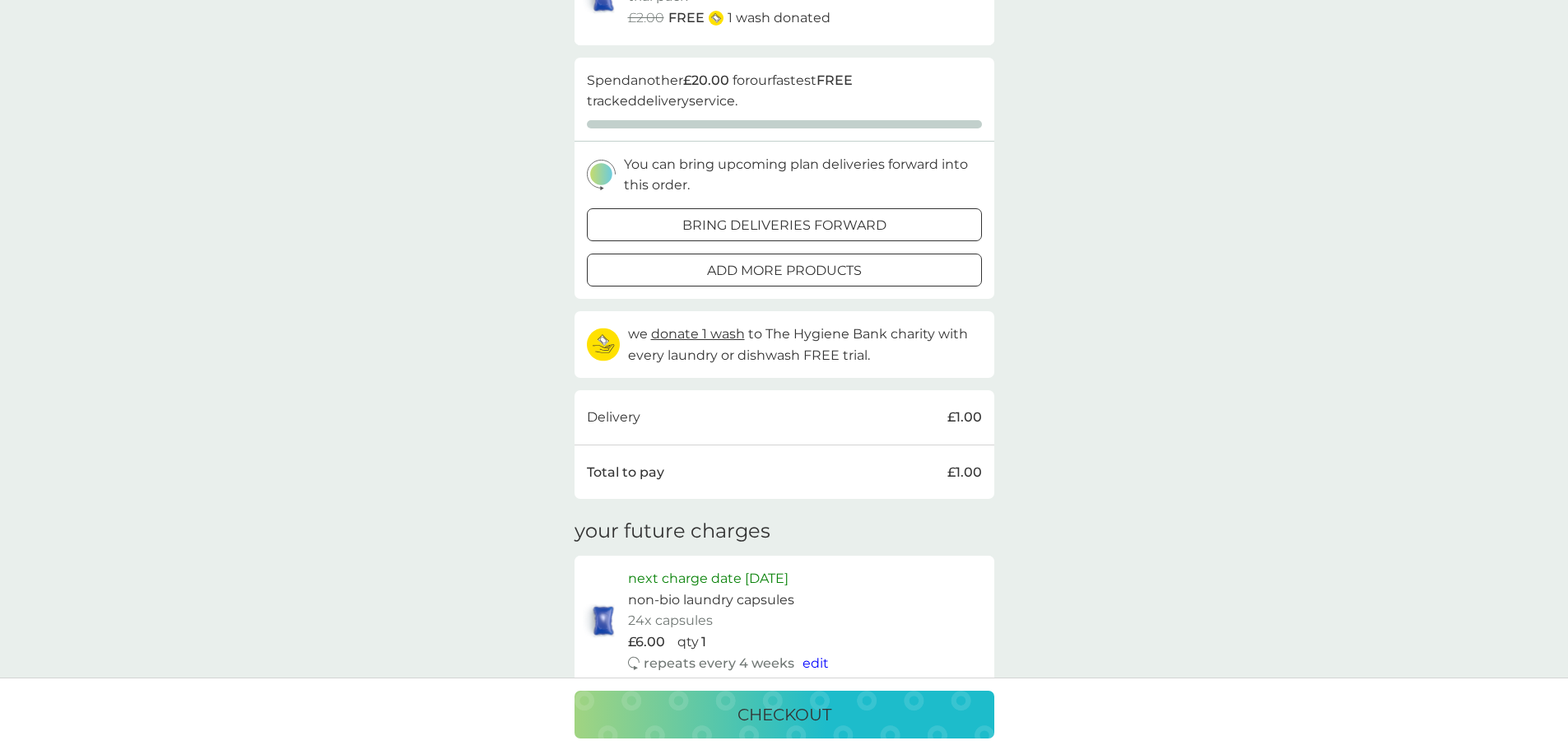
scroll to position [0, 0]
